Goal: Information Seeking & Learning: Learn about a topic

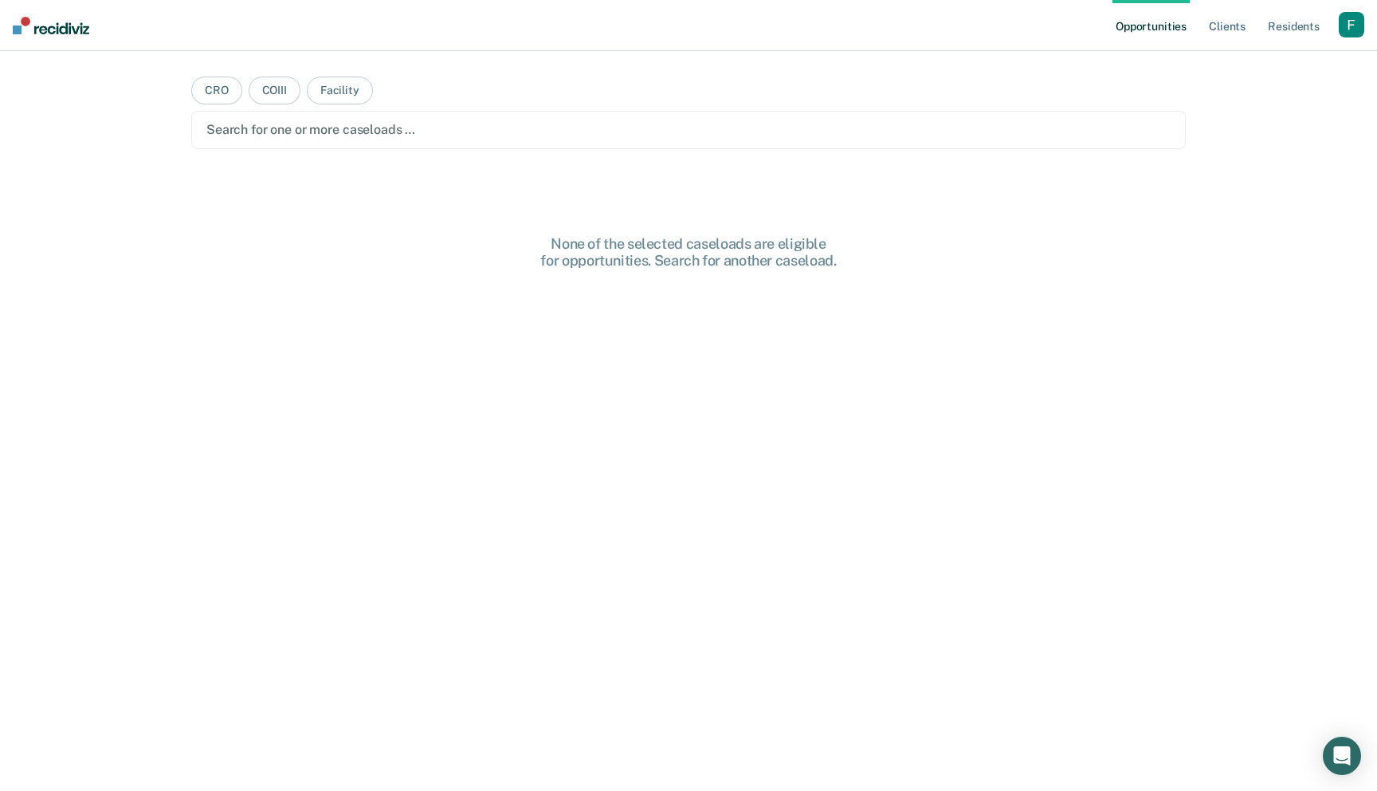
click at [1346, 31] on div "button" at bounding box center [1352, 25] width 26 height 26
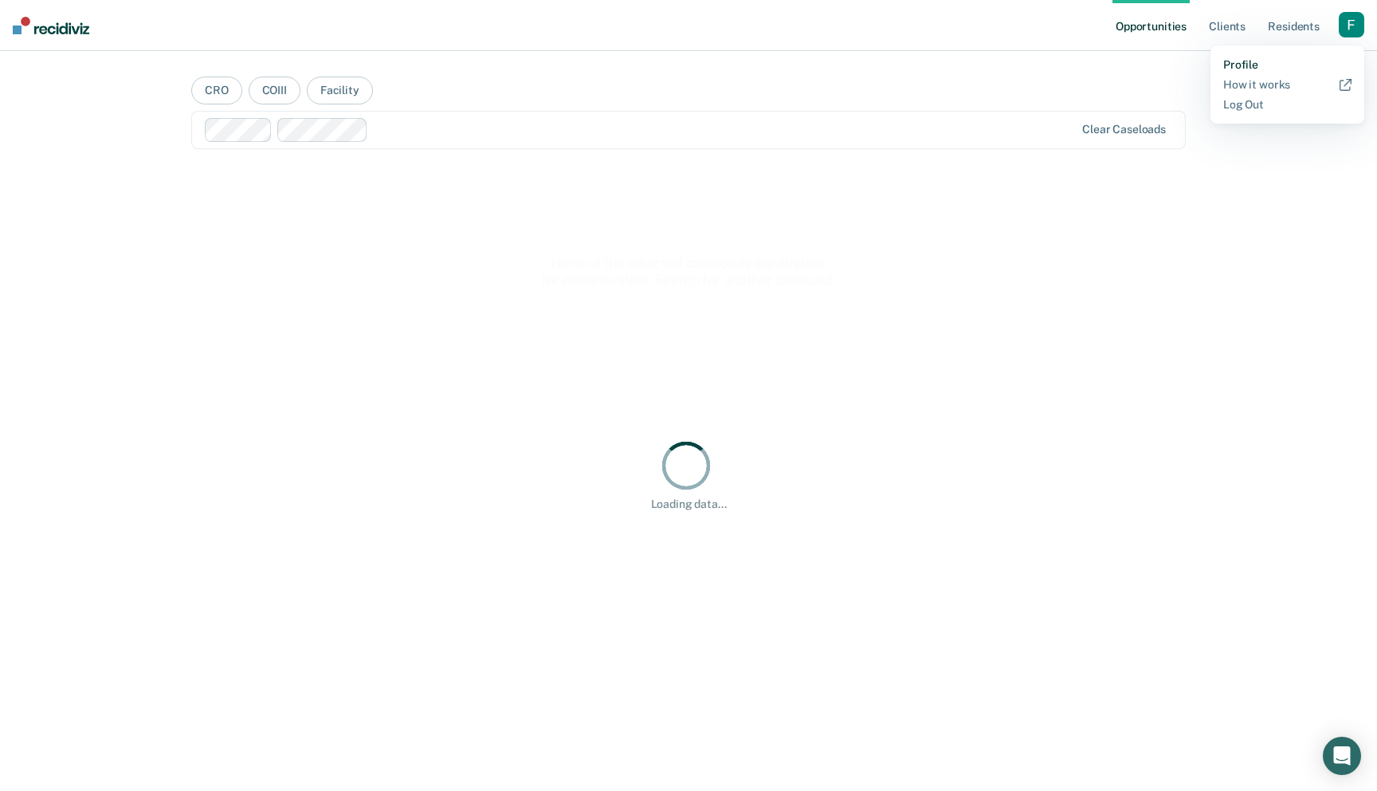
click at [1242, 61] on link "Profile" at bounding box center [1287, 65] width 128 height 14
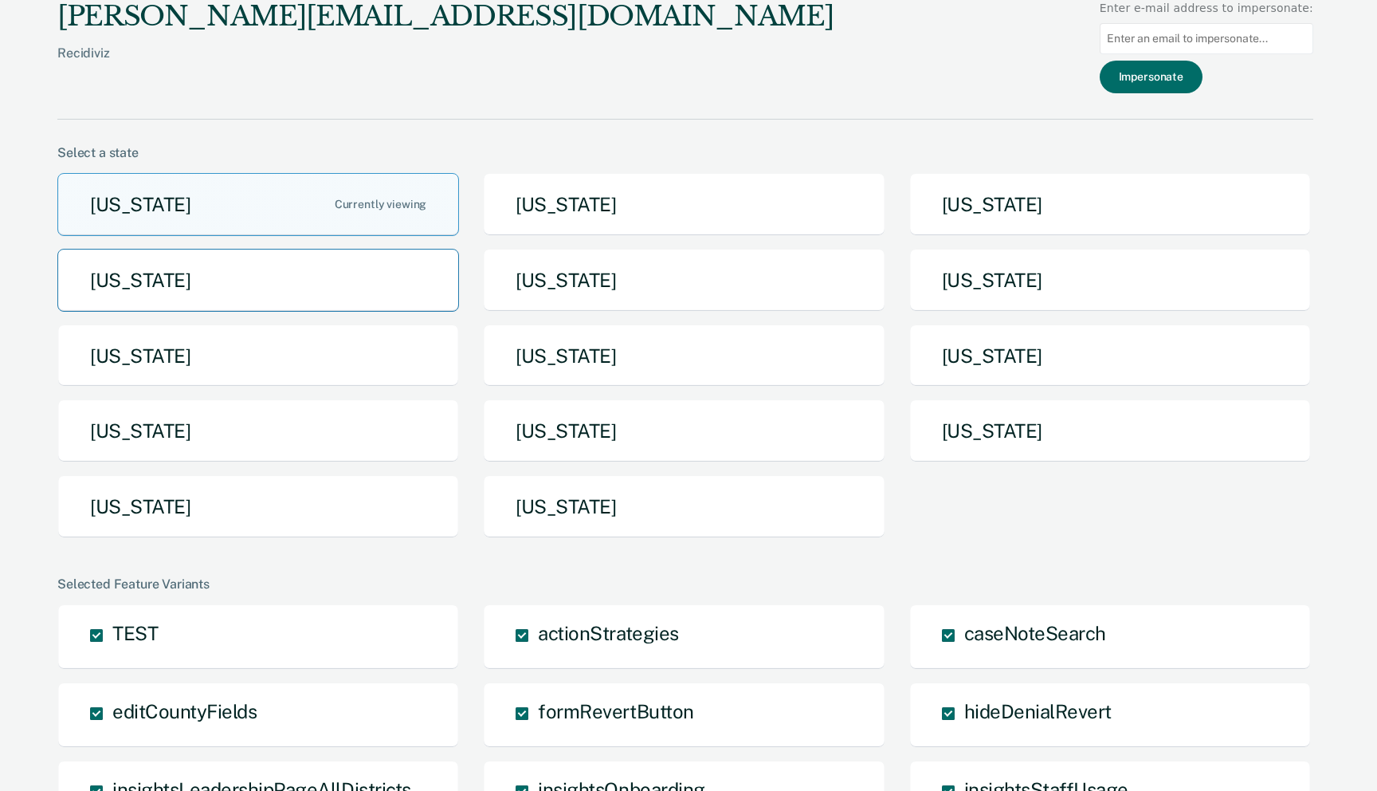
click at [417, 292] on button "[US_STATE]" at bounding box center [258, 280] width 402 height 63
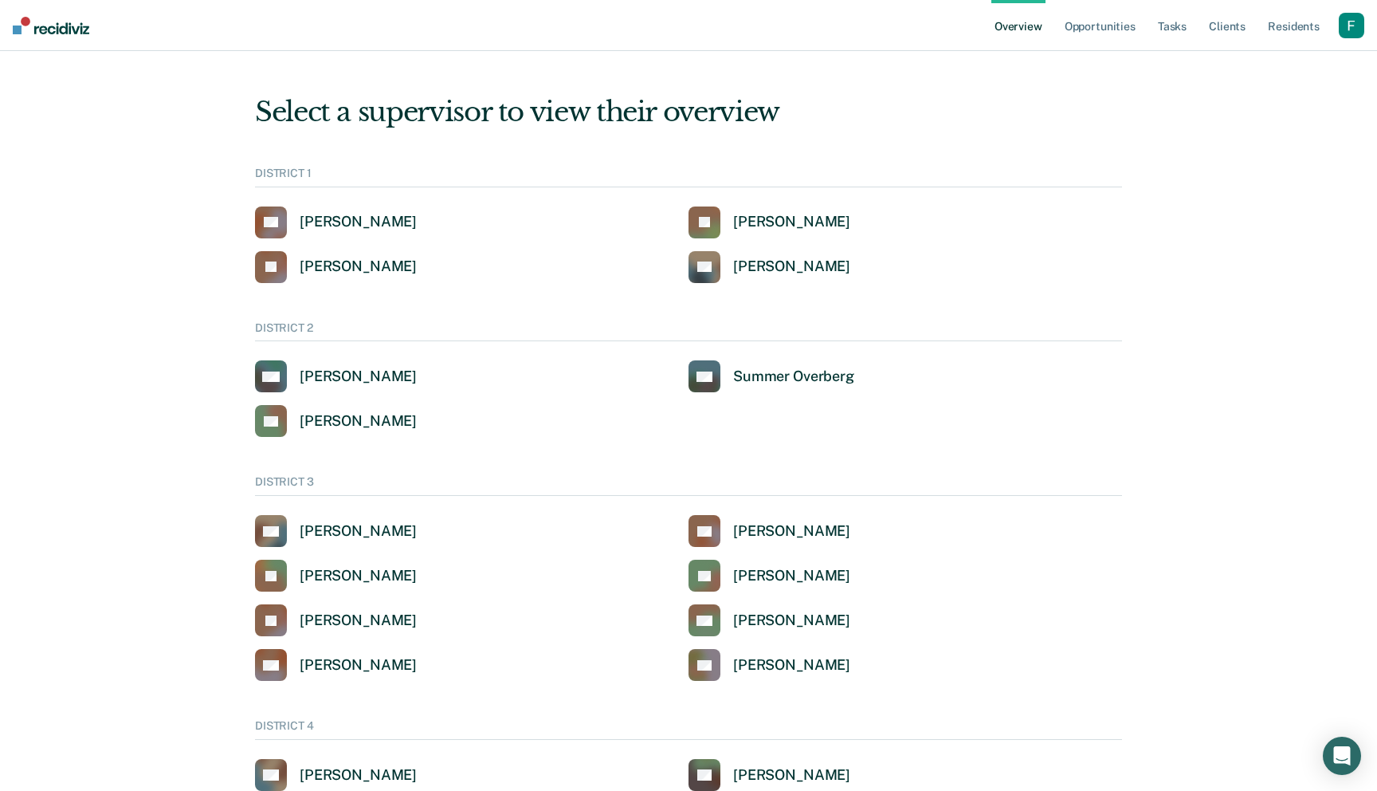
click at [1348, 25] on div "button" at bounding box center [1352, 26] width 26 height 26
click at [1242, 60] on link "Profile" at bounding box center [1283, 64] width 135 height 14
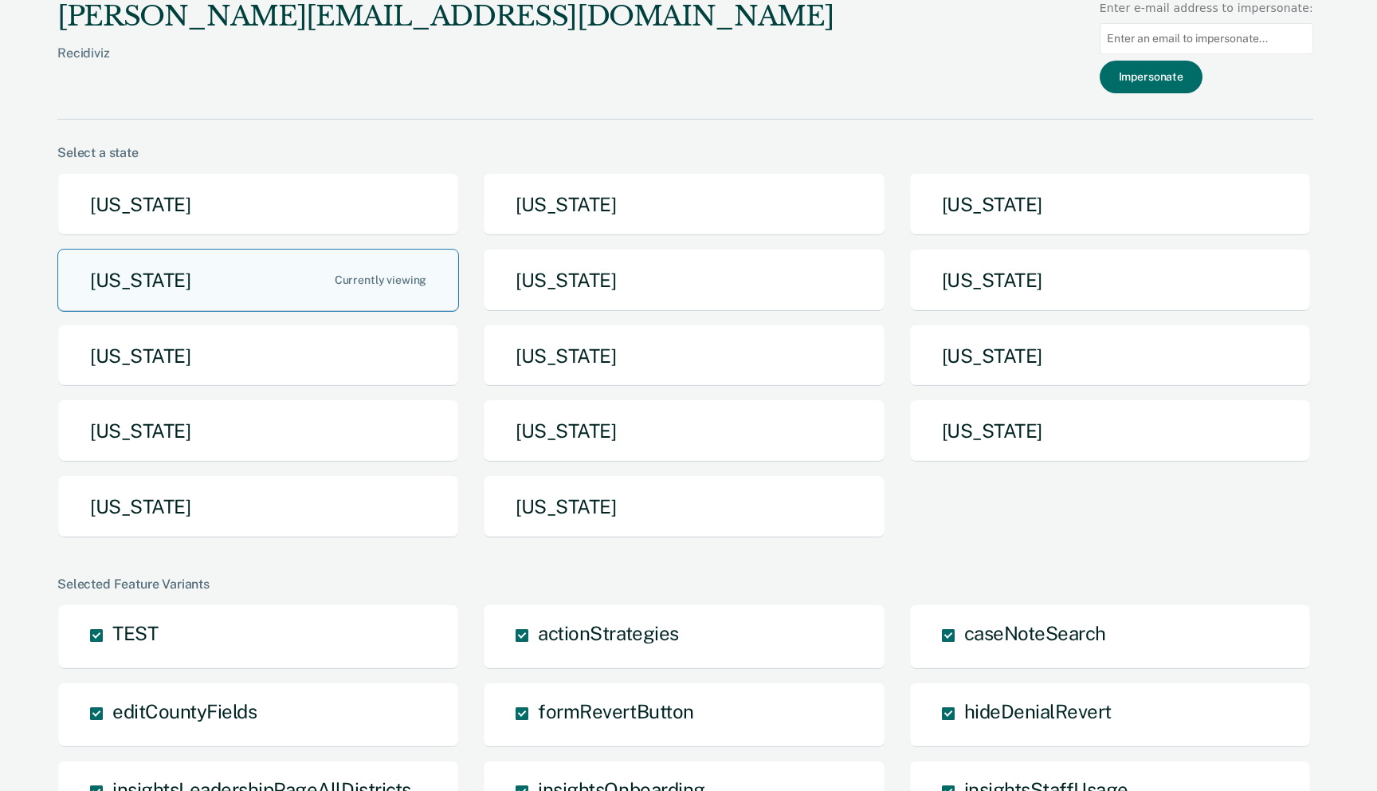
click at [403, 288] on button "[US_STATE]" at bounding box center [258, 280] width 402 height 63
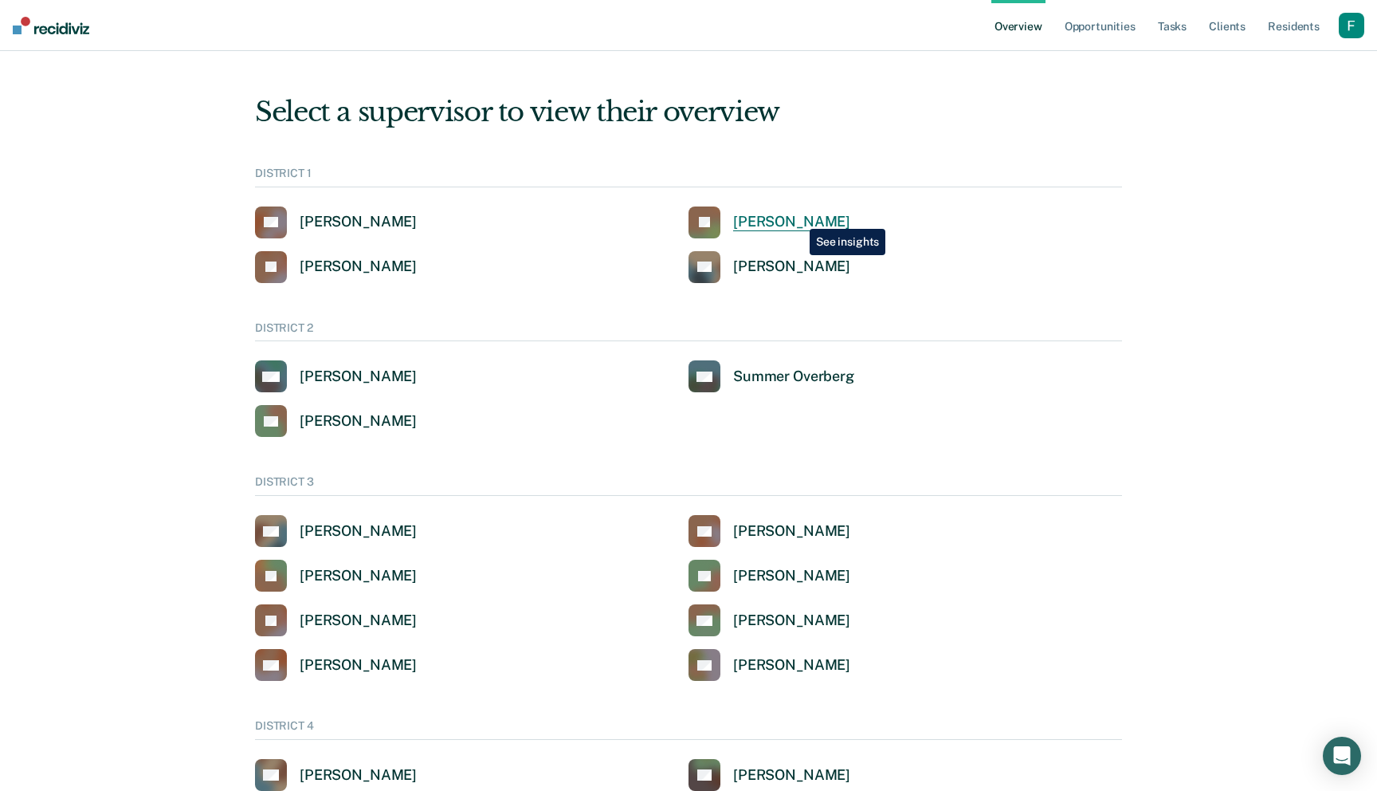
click at [798, 217] on div "[PERSON_NAME]" at bounding box center [791, 222] width 117 height 18
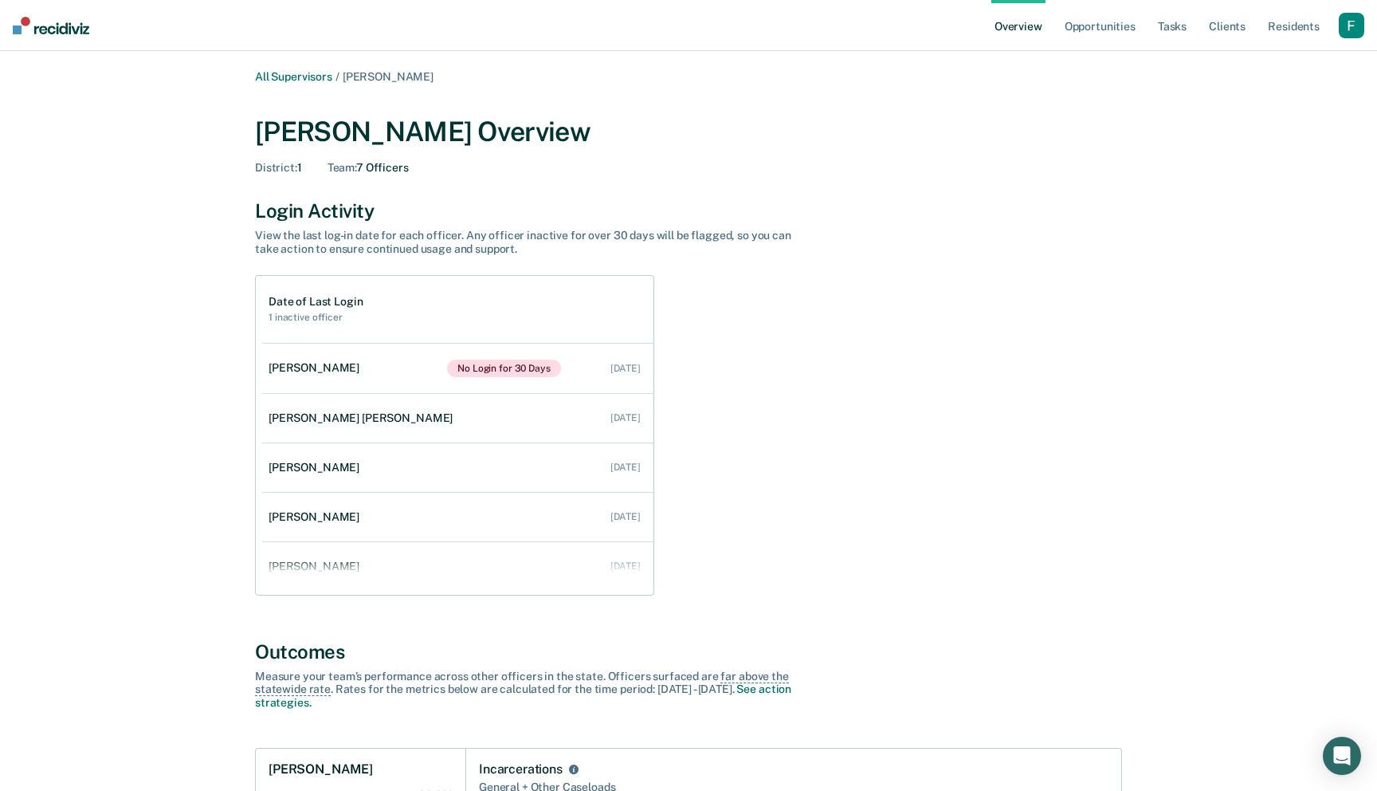
click at [1345, 14] on div "button" at bounding box center [1352, 26] width 26 height 26
click at [1235, 61] on link "Profile" at bounding box center [1283, 64] width 135 height 14
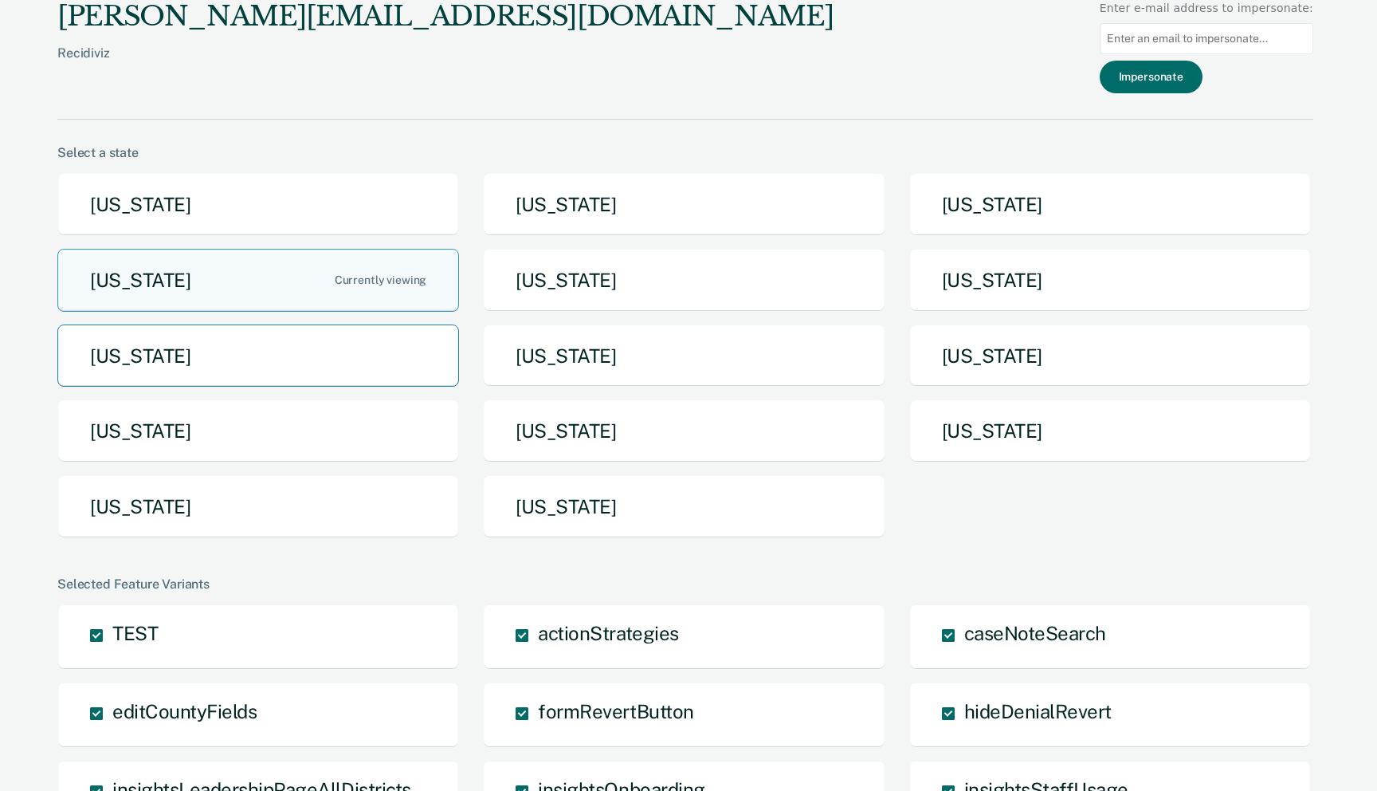
click at [367, 359] on button "[US_STATE]" at bounding box center [258, 355] width 402 height 63
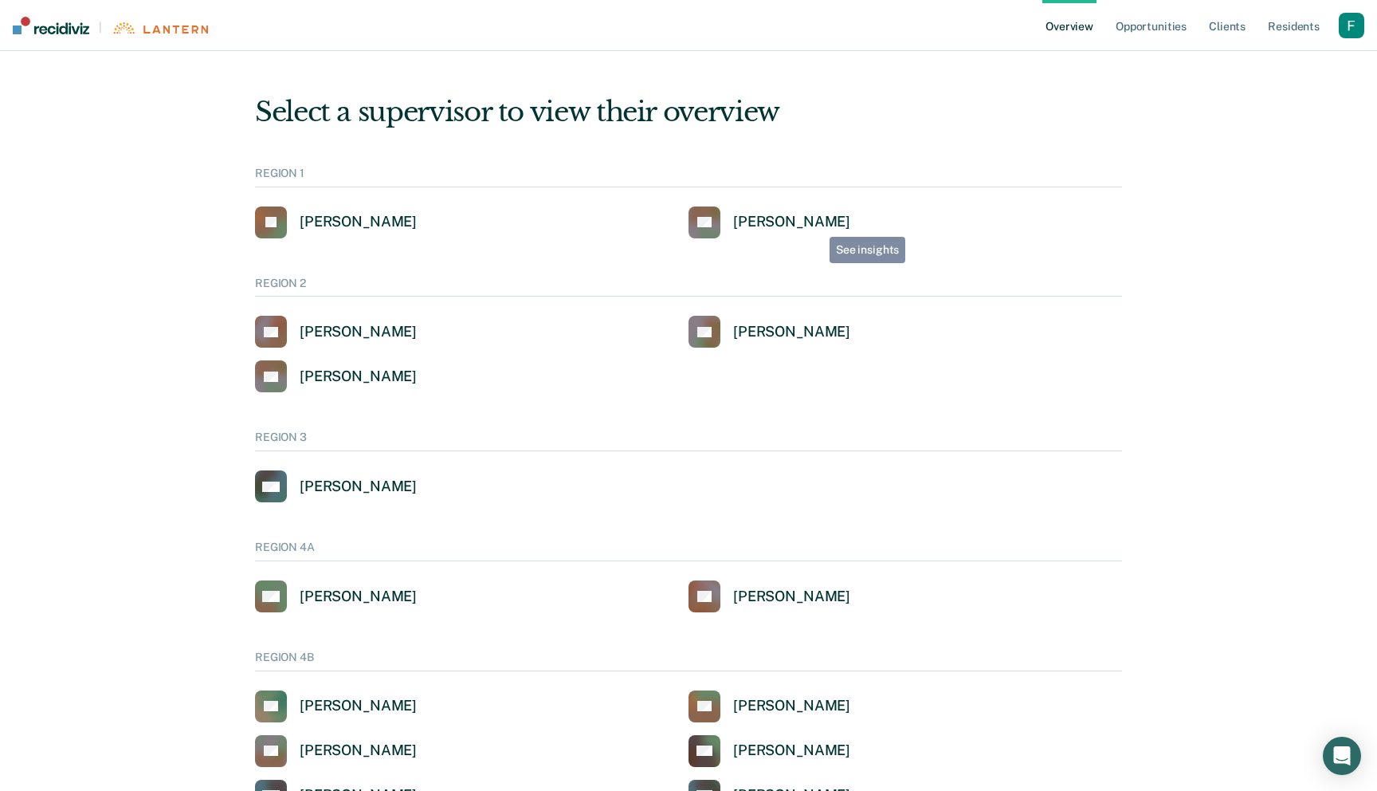
click at [788, 231] on link "SS [PERSON_NAME]" at bounding box center [770, 222] width 162 height 32
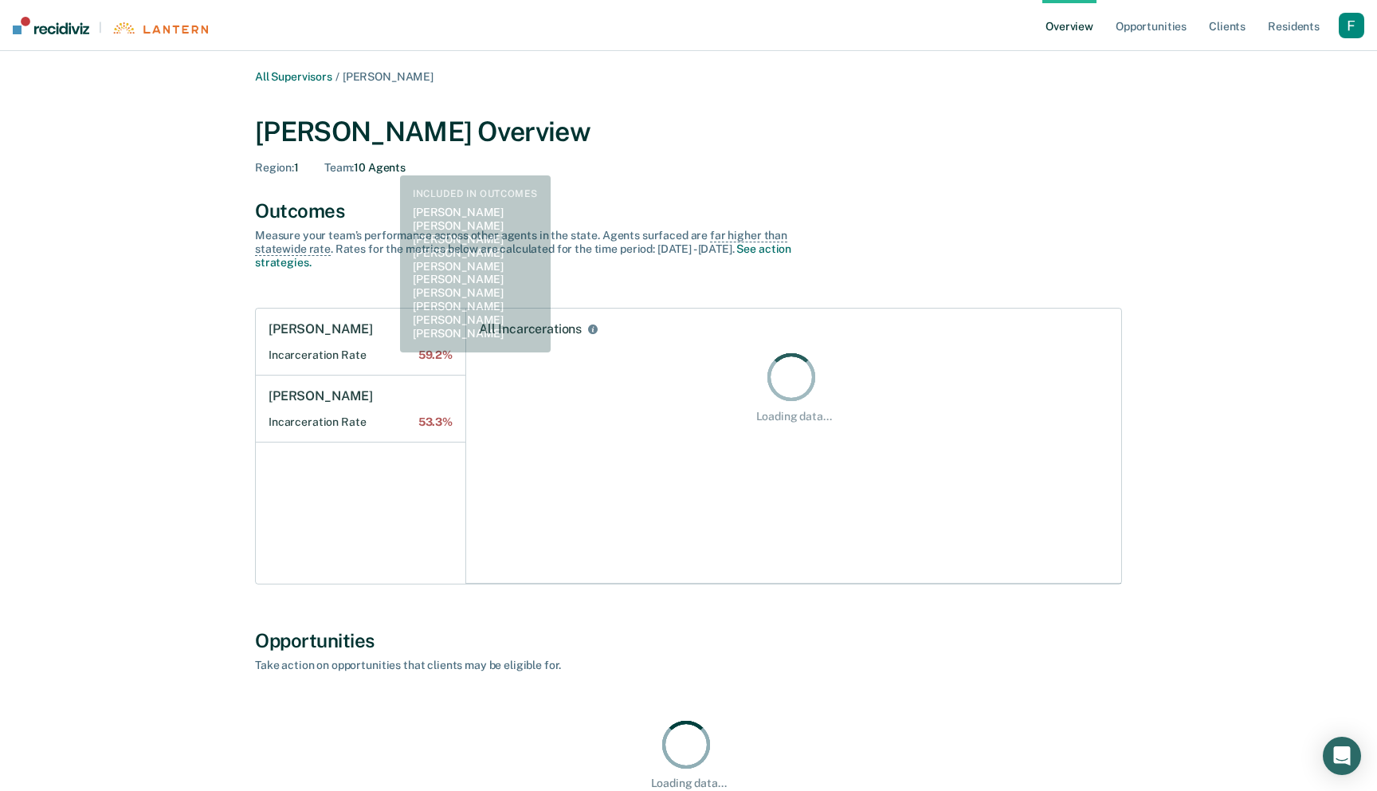
click at [383, 163] on div "Team : 10 Agents" at bounding box center [364, 168] width 81 height 14
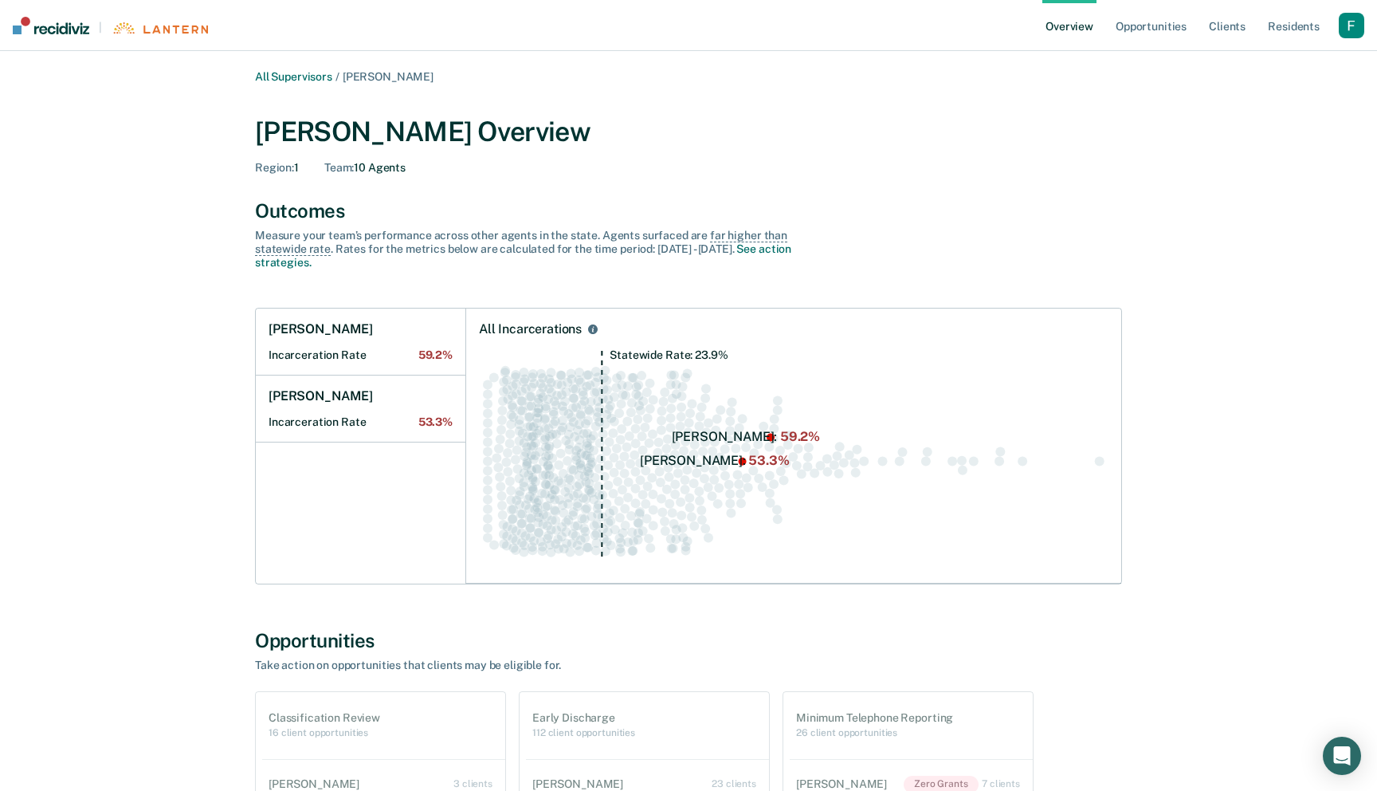
click at [1349, 27] on div "button" at bounding box center [1352, 26] width 26 height 26
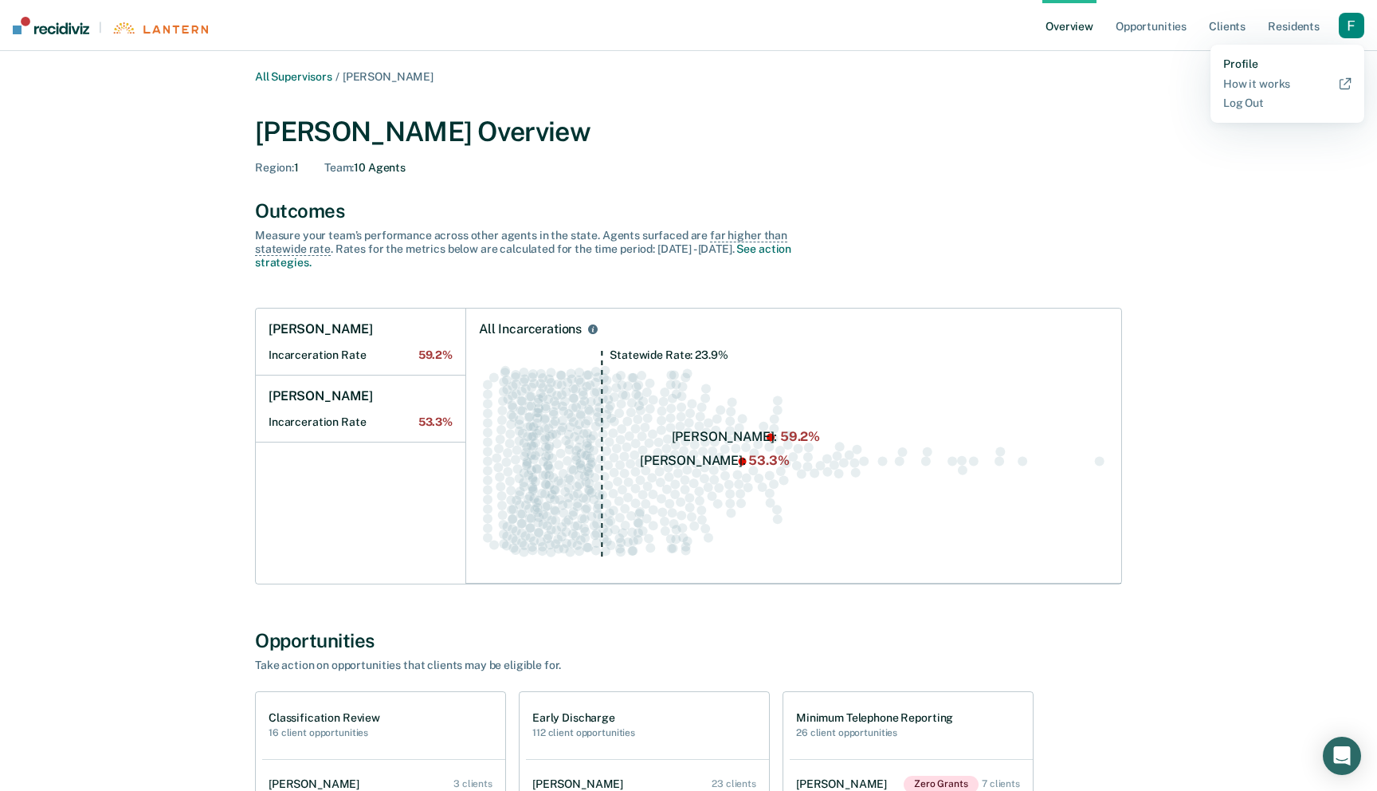
click at [1248, 59] on link "Profile" at bounding box center [1287, 64] width 128 height 14
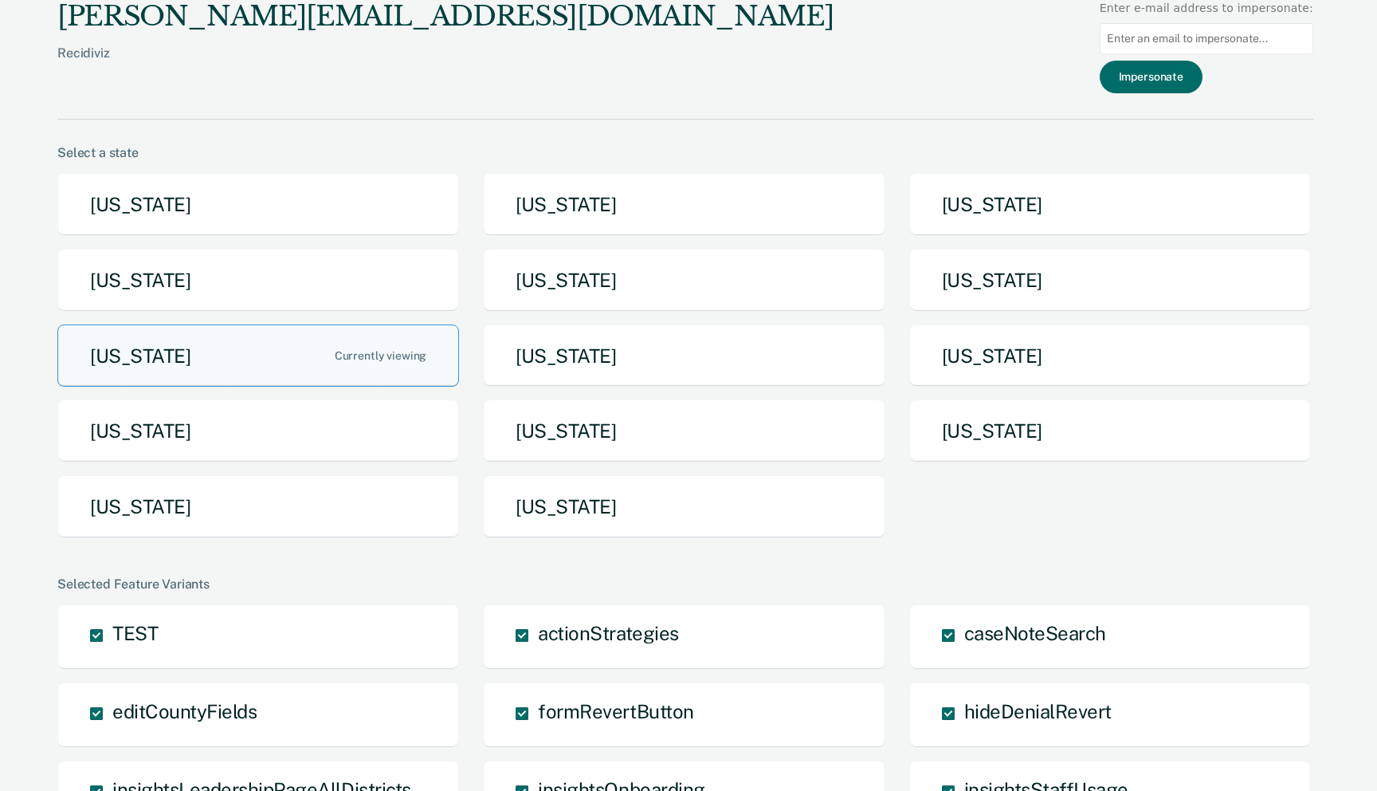
click at [759, 468] on div "[US_STATE] [US_STATE] [US_STATE] [US_STATE] [US_STATE] [US_STATE] [US_STATE] [U…" at bounding box center [685, 362] width 1256 height 378
click at [752, 493] on button "[US_STATE]" at bounding box center [684, 506] width 402 height 63
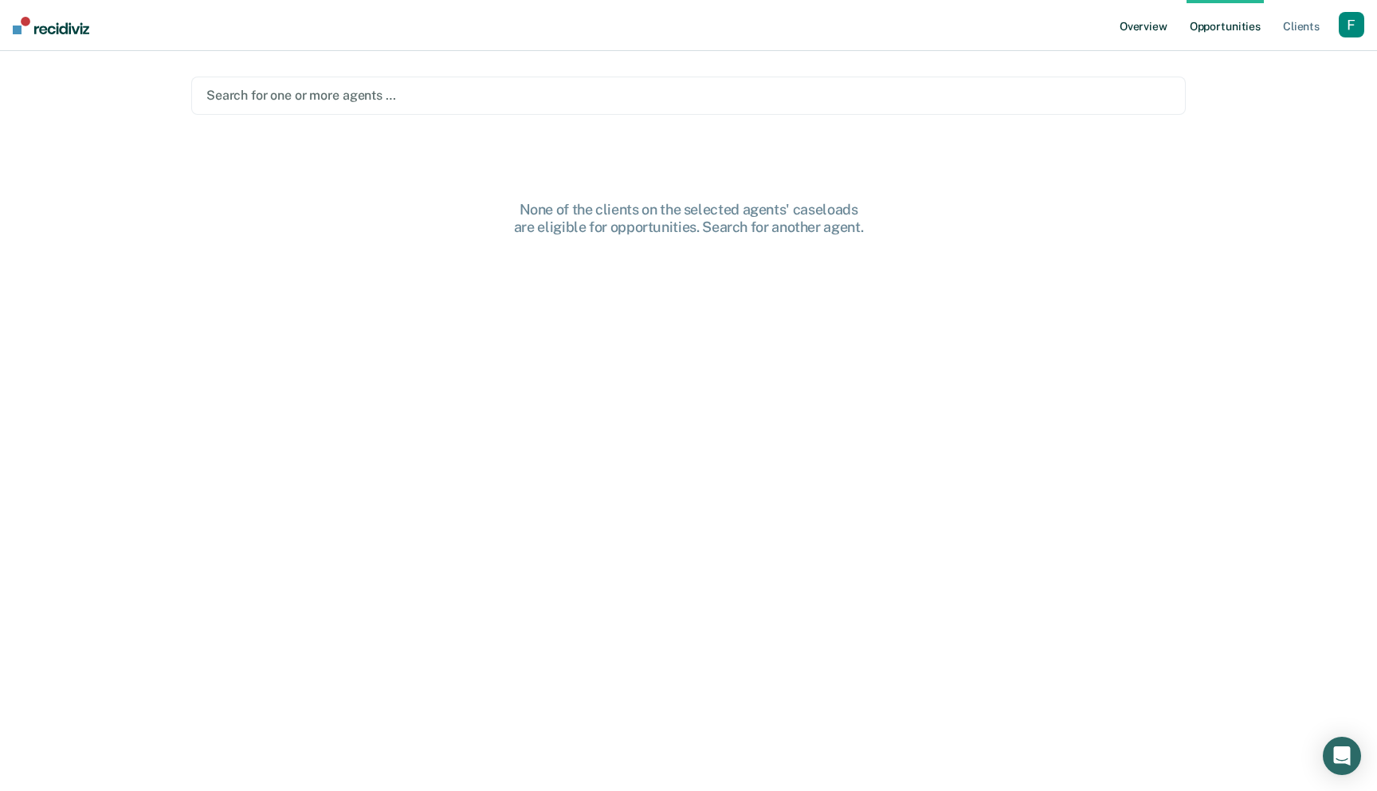
click at [1165, 30] on link "Overview" at bounding box center [1144, 25] width 54 height 51
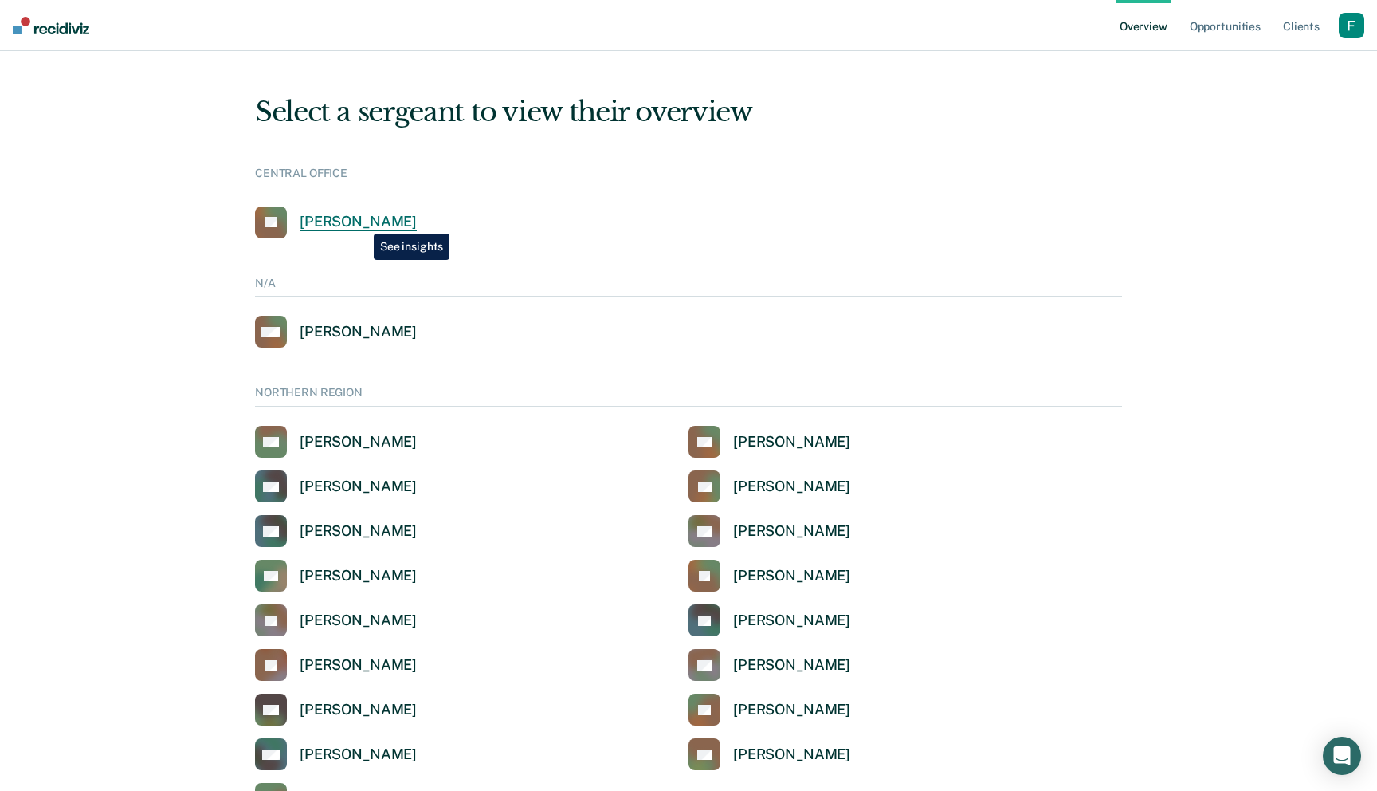
click at [362, 222] on div "[PERSON_NAME]" at bounding box center [358, 222] width 117 height 18
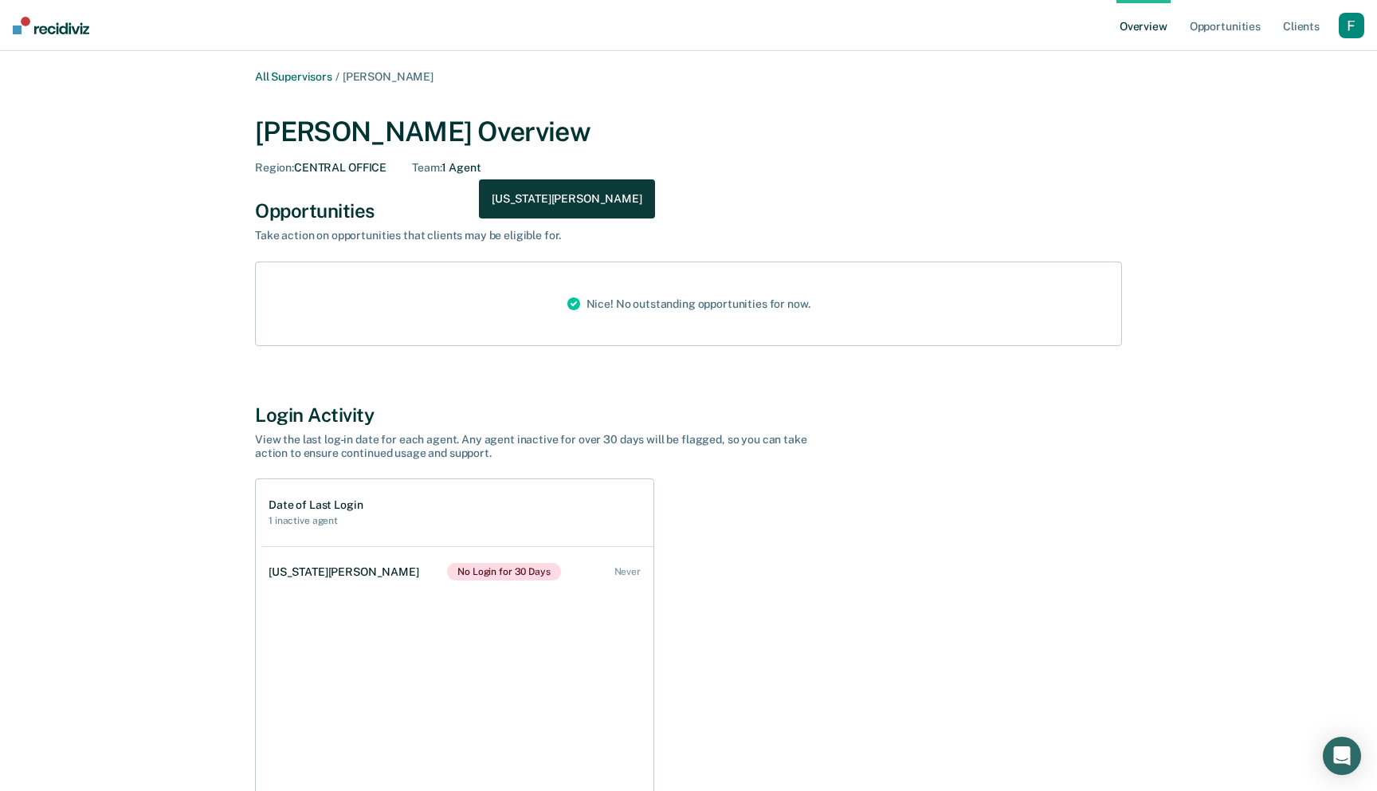
click at [467, 167] on div "Team : 1 Agent" at bounding box center [446, 168] width 69 height 14
